Goal: Task Accomplishment & Management: Use online tool/utility

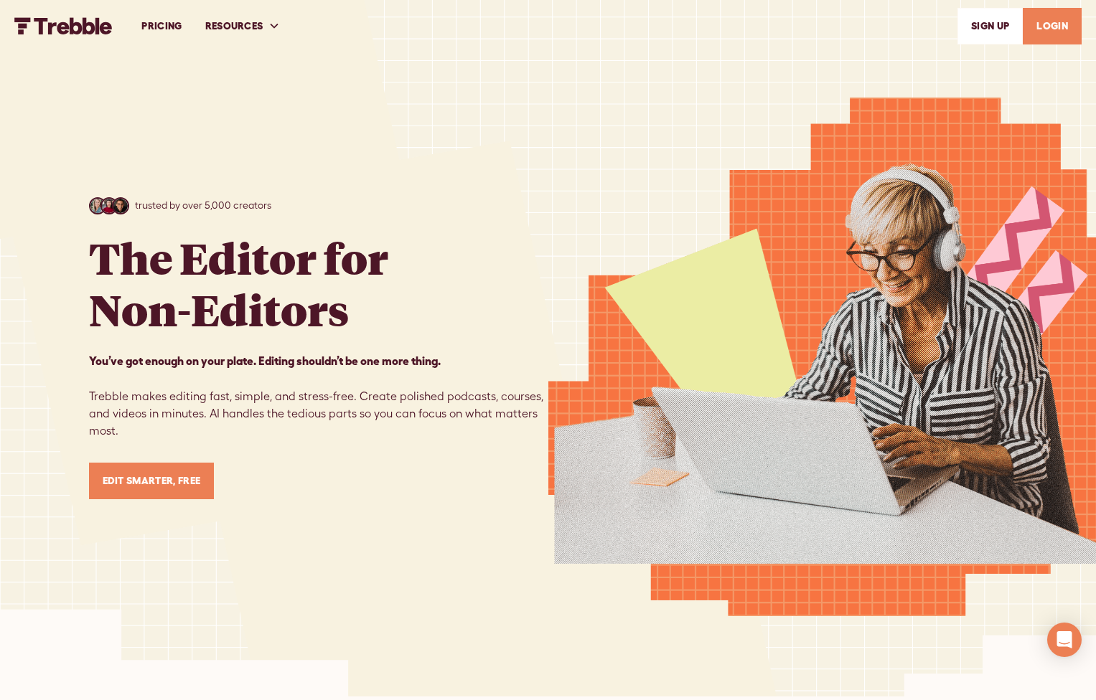
click at [985, 25] on link "SIGn UP" at bounding box center [989, 26] width 65 height 37
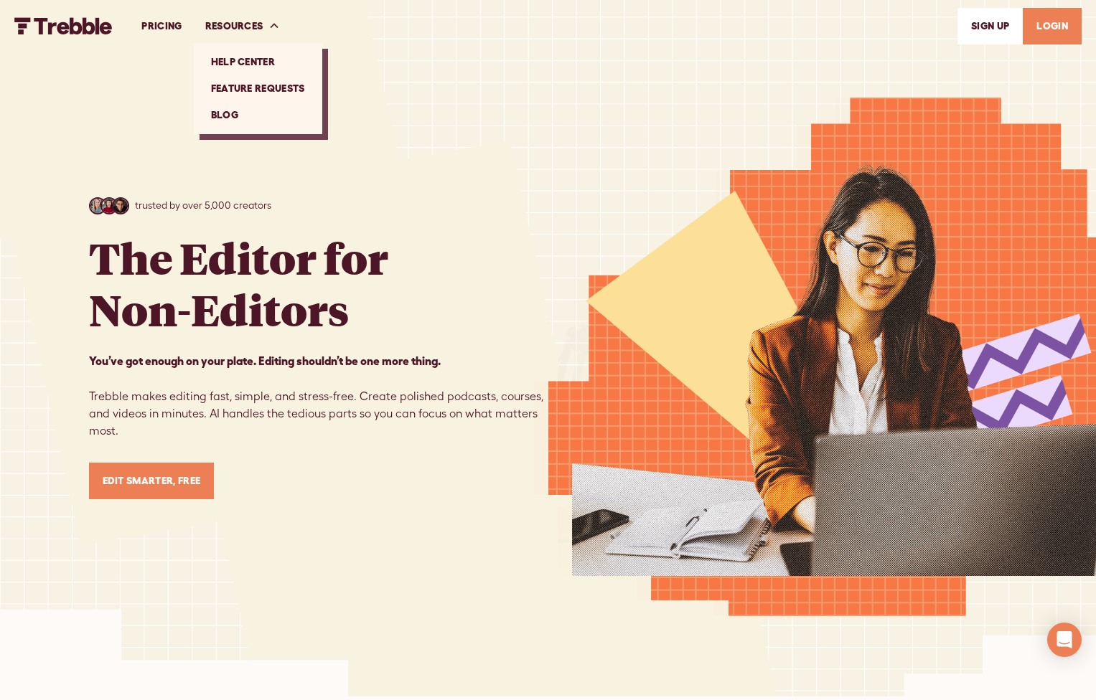
click at [254, 60] on link "Help Center" at bounding box center [257, 62] width 117 height 27
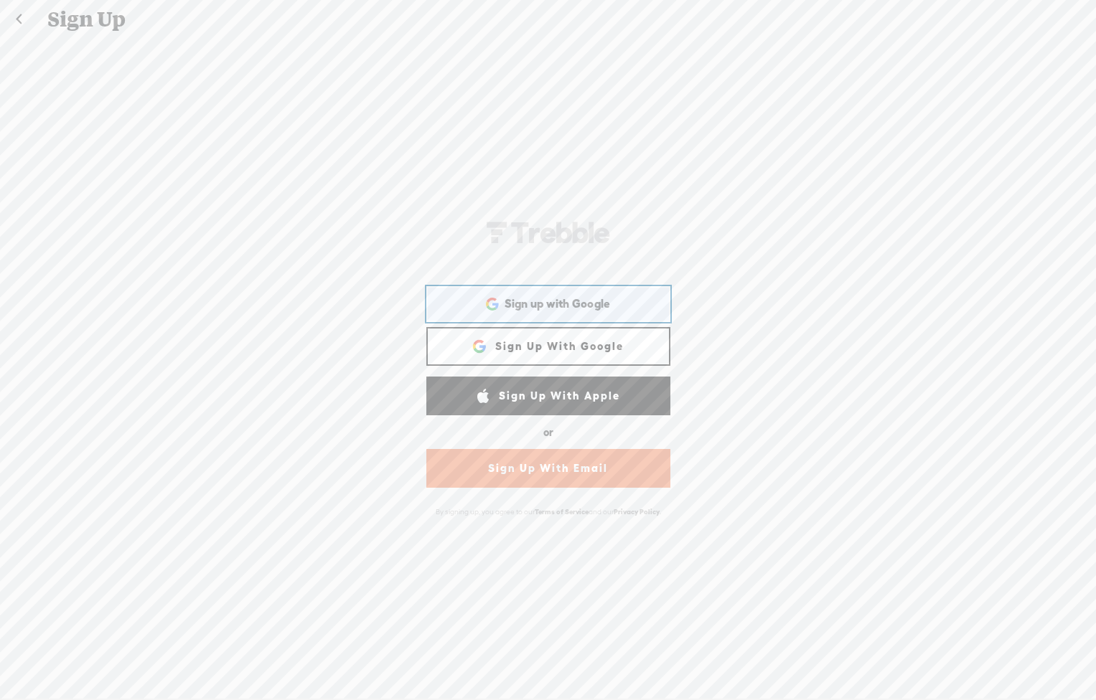
click at [537, 299] on span "Sign up with Google" at bounding box center [557, 303] width 106 height 15
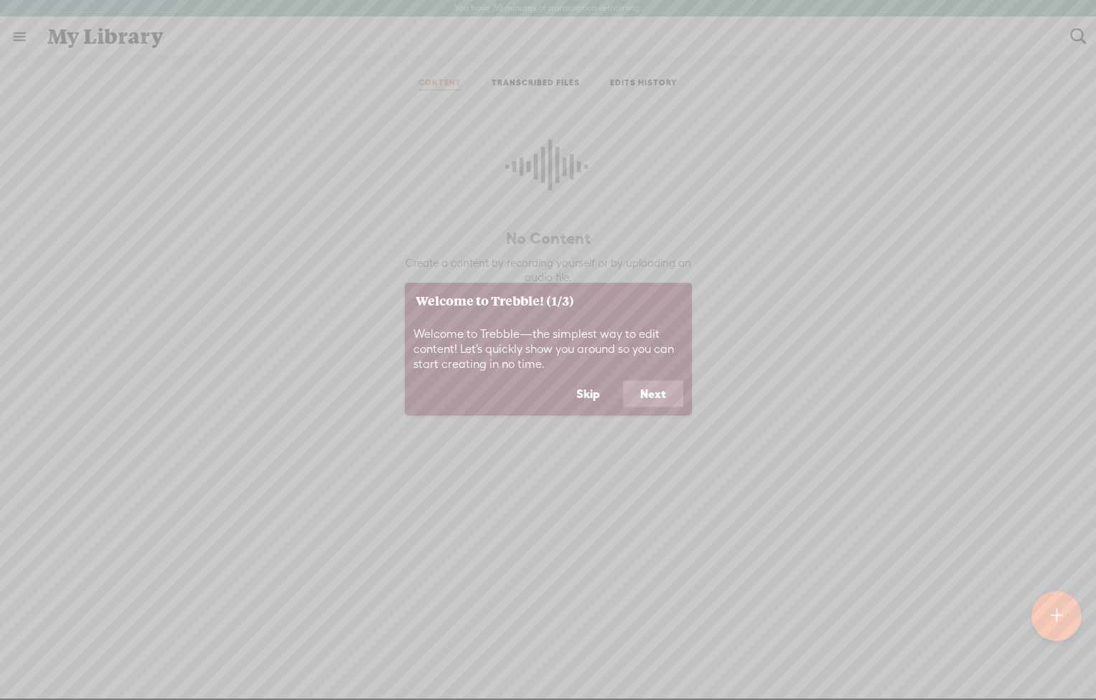
click at [588, 392] on button "Skip" at bounding box center [588, 393] width 58 height 27
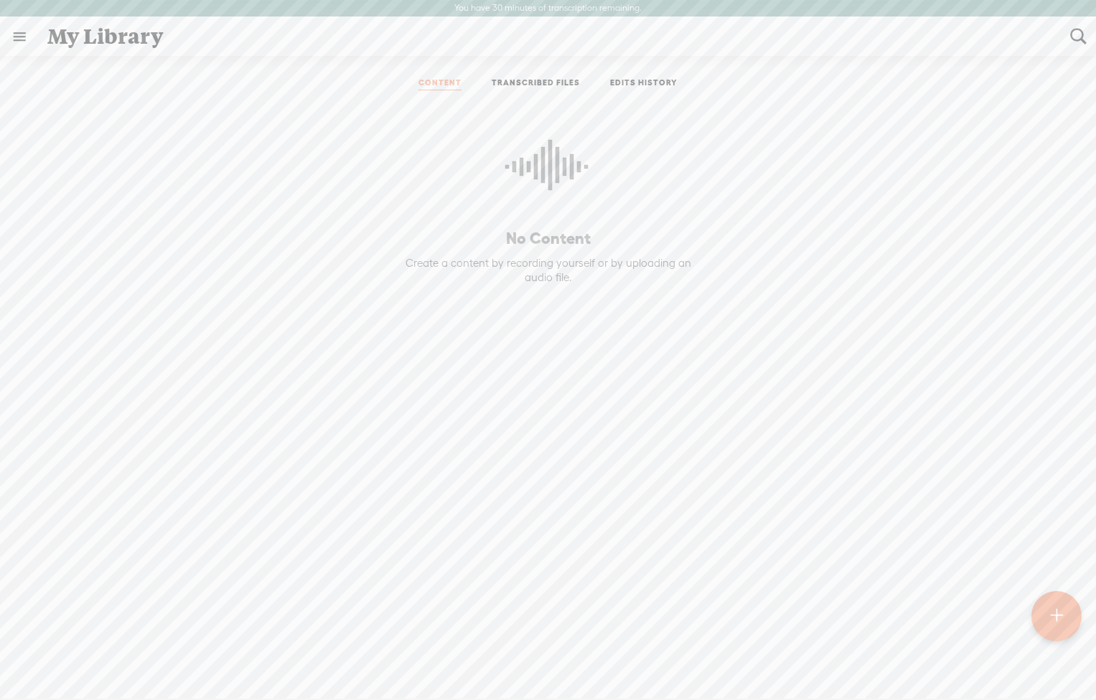
click at [22, 34] on link at bounding box center [19, 36] width 37 height 37
click at [428, 451] on body "You have 30 minutes of transcription remaining. Upgrade to increase your limit …" at bounding box center [548, 349] width 1096 height 699
click at [1060, 612] on t at bounding box center [1056, 617] width 12 height 32
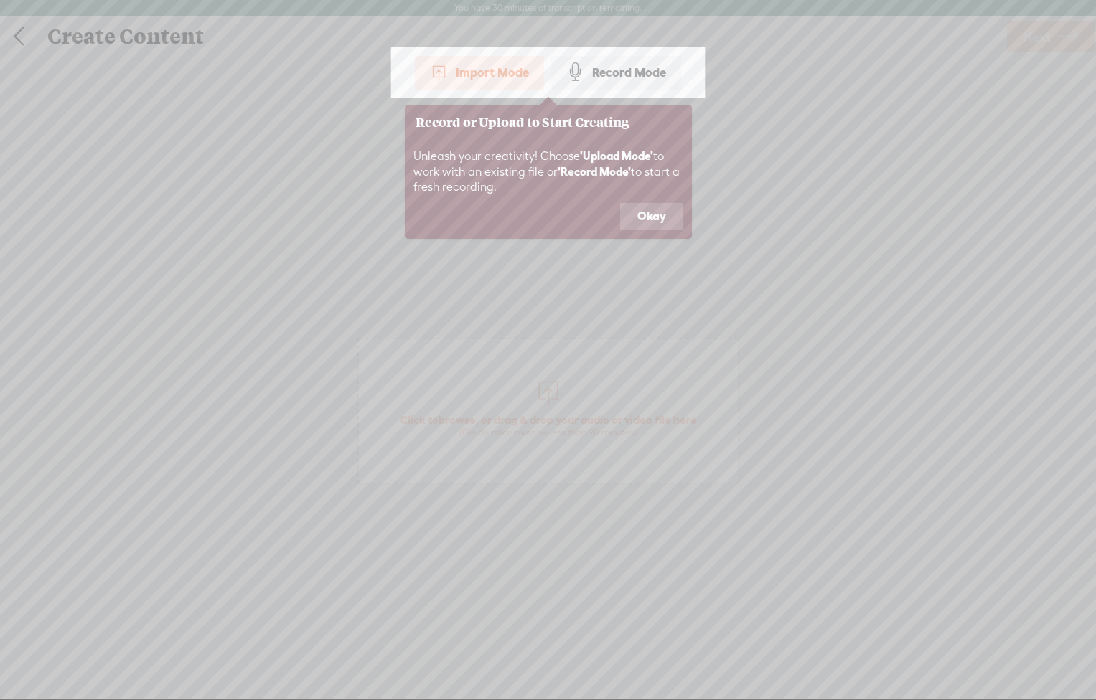
click at [664, 212] on button "Okay" at bounding box center [651, 216] width 63 height 27
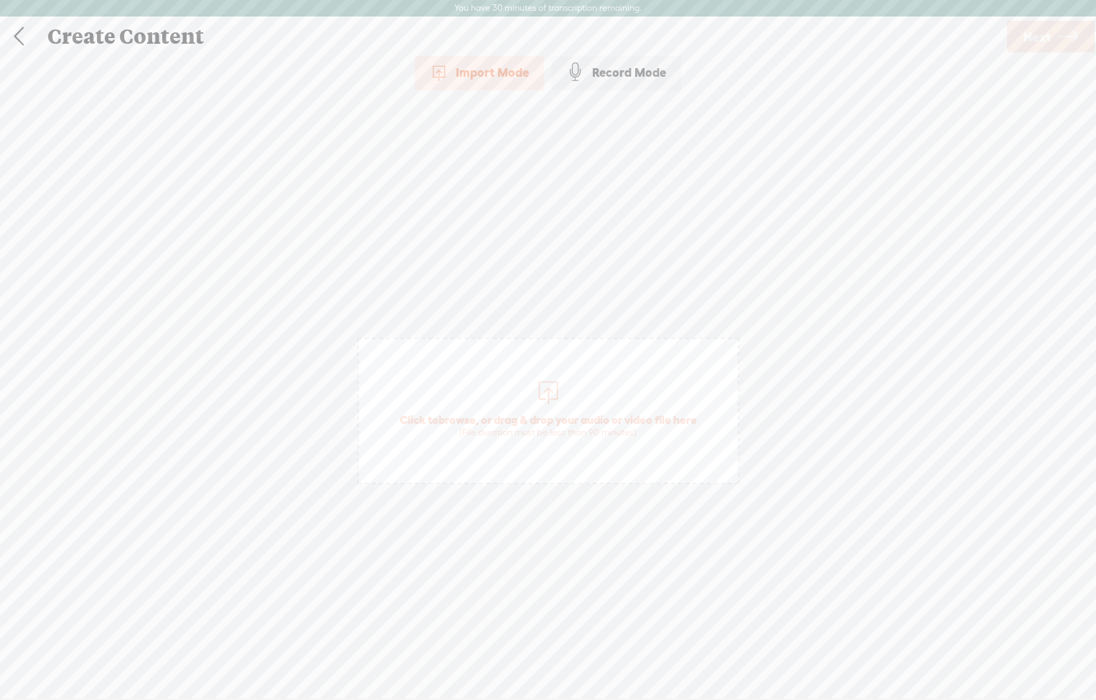
click at [540, 410] on span "Click to browse , or drag & drop your audio or video file here (File duration m…" at bounding box center [548, 425] width 311 height 41
click at [553, 425] on link "Remove file" at bounding box center [548, 431] width 55 height 13
click at [459, 419] on span "browse" at bounding box center [456, 419] width 37 height 13
click at [1042, 35] on span "Next" at bounding box center [1036, 37] width 27 height 37
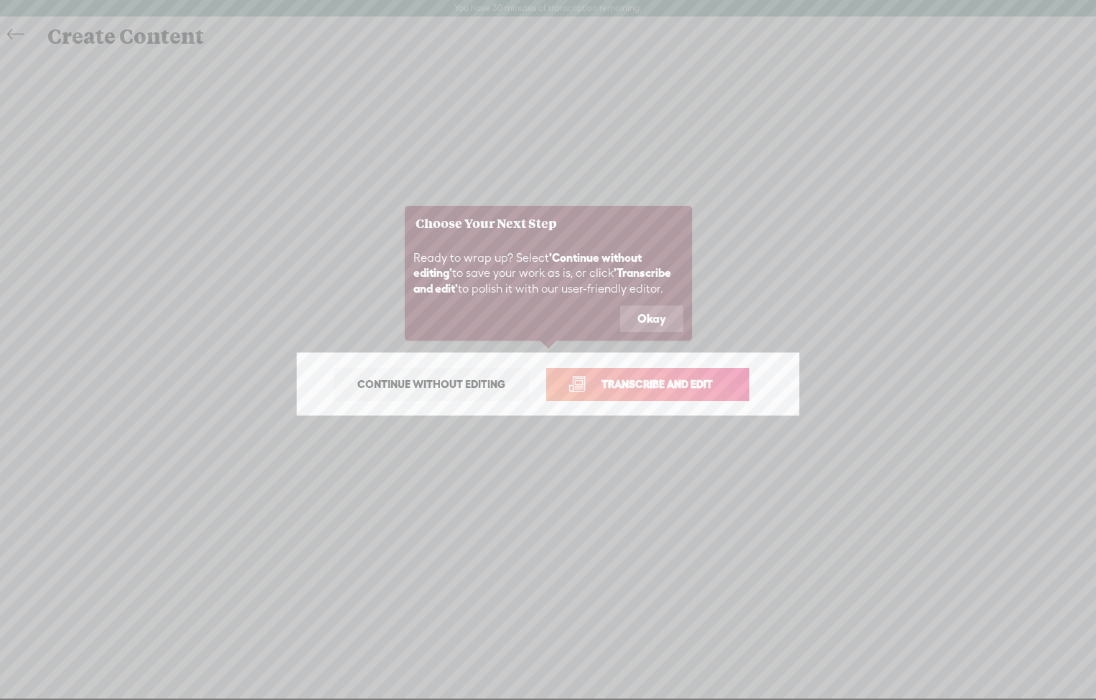
click at [676, 385] on span "Transcribe and edit" at bounding box center [656, 384] width 141 height 17
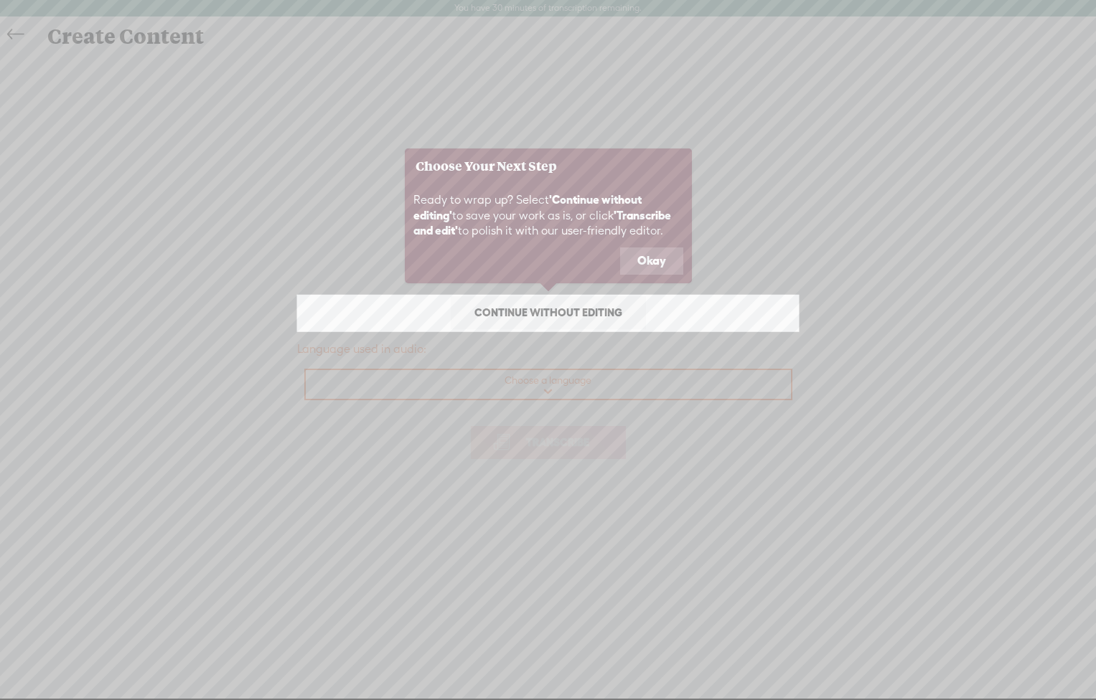
click at [561, 387] on icon at bounding box center [548, 350] width 1096 height 700
click at [544, 392] on icon at bounding box center [548, 350] width 1096 height 700
click at [649, 258] on button "Okay" at bounding box center [651, 261] width 63 height 27
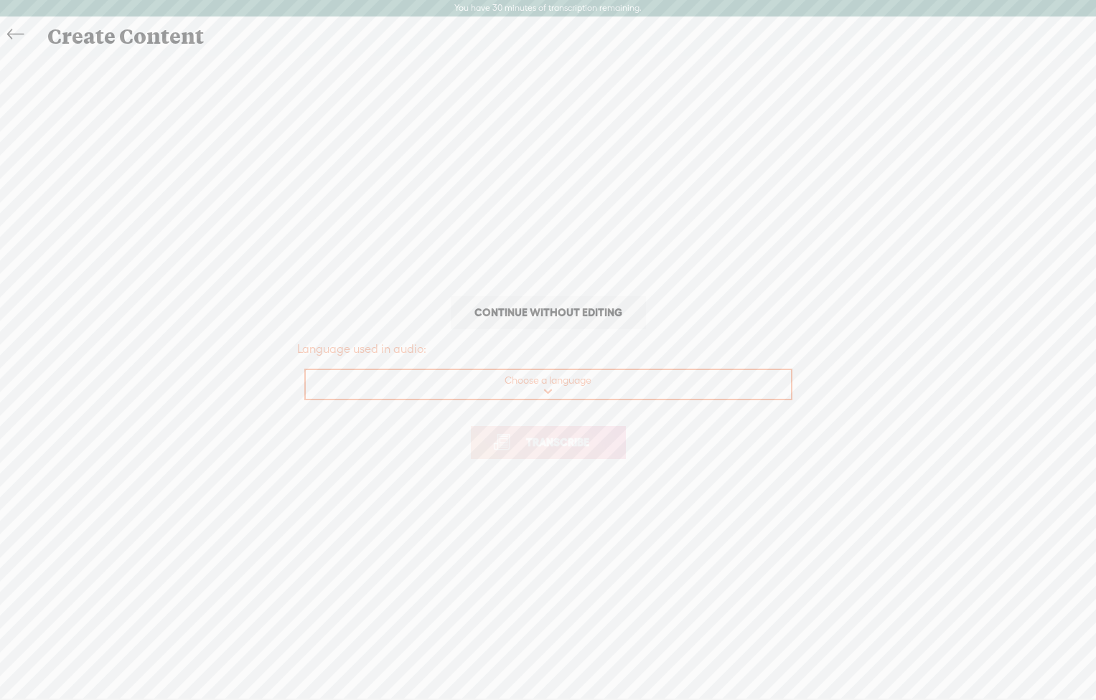
select select "en-US"
click at [545, 437] on span "Transcribe" at bounding box center [557, 442] width 93 height 17
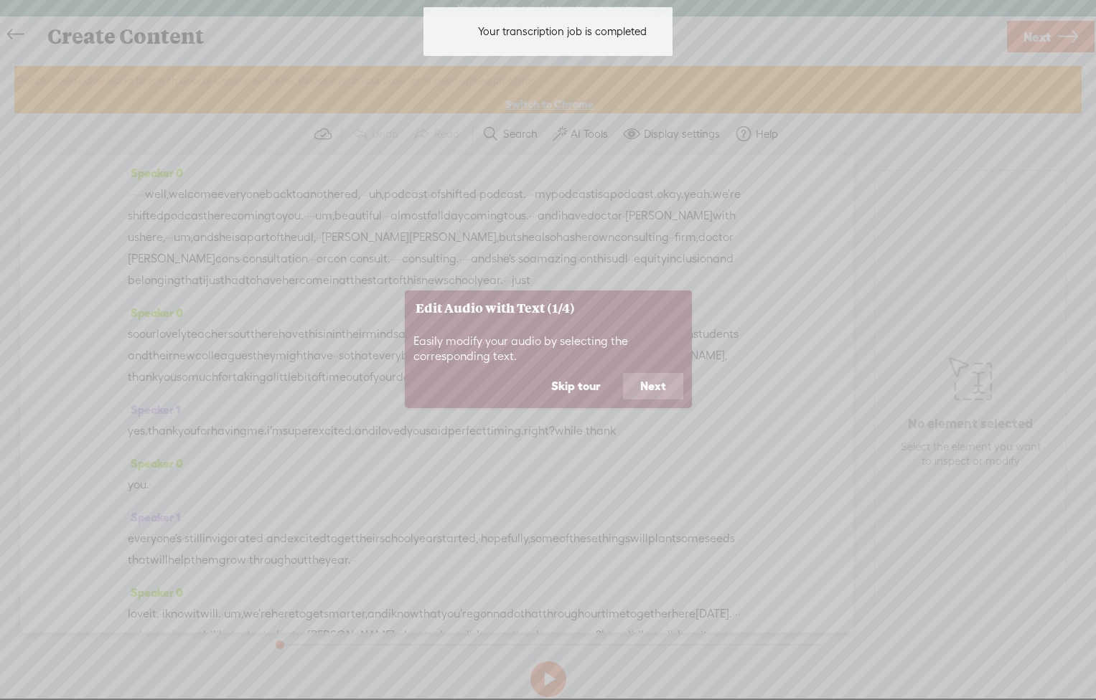
click at [572, 382] on button "Skip tour" at bounding box center [575, 386] width 83 height 27
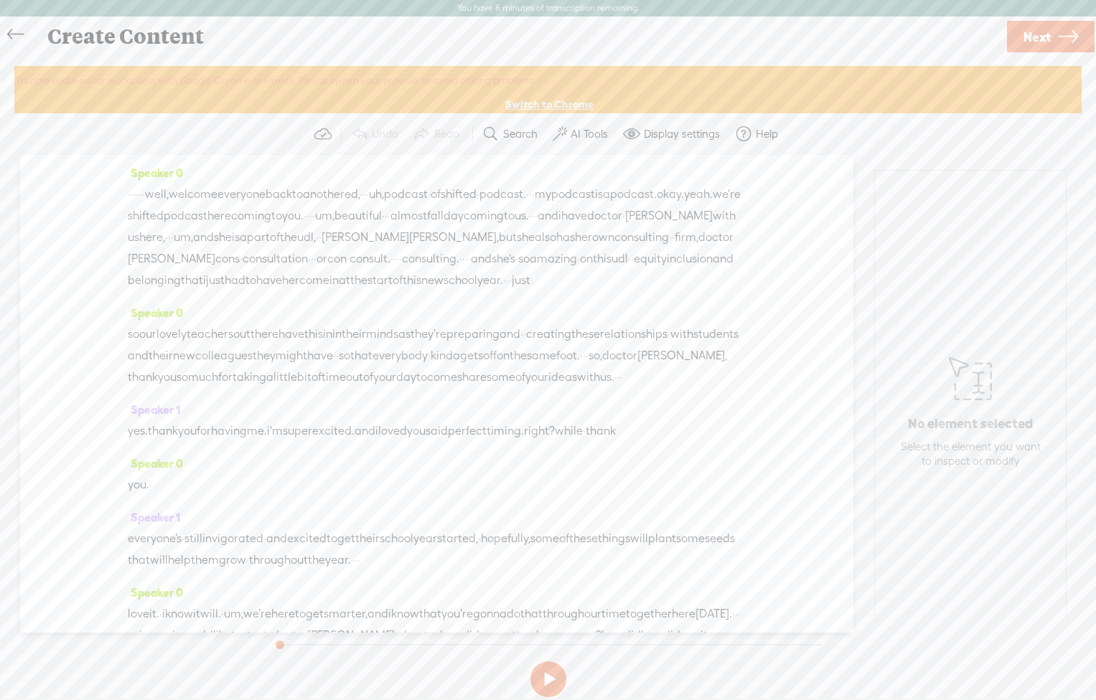
click at [546, 103] on link "Switch to Chrome" at bounding box center [549, 105] width 88 height 14
click at [1043, 31] on span "Next" at bounding box center [1036, 37] width 27 height 37
